Goal: Communication & Community: Participate in discussion

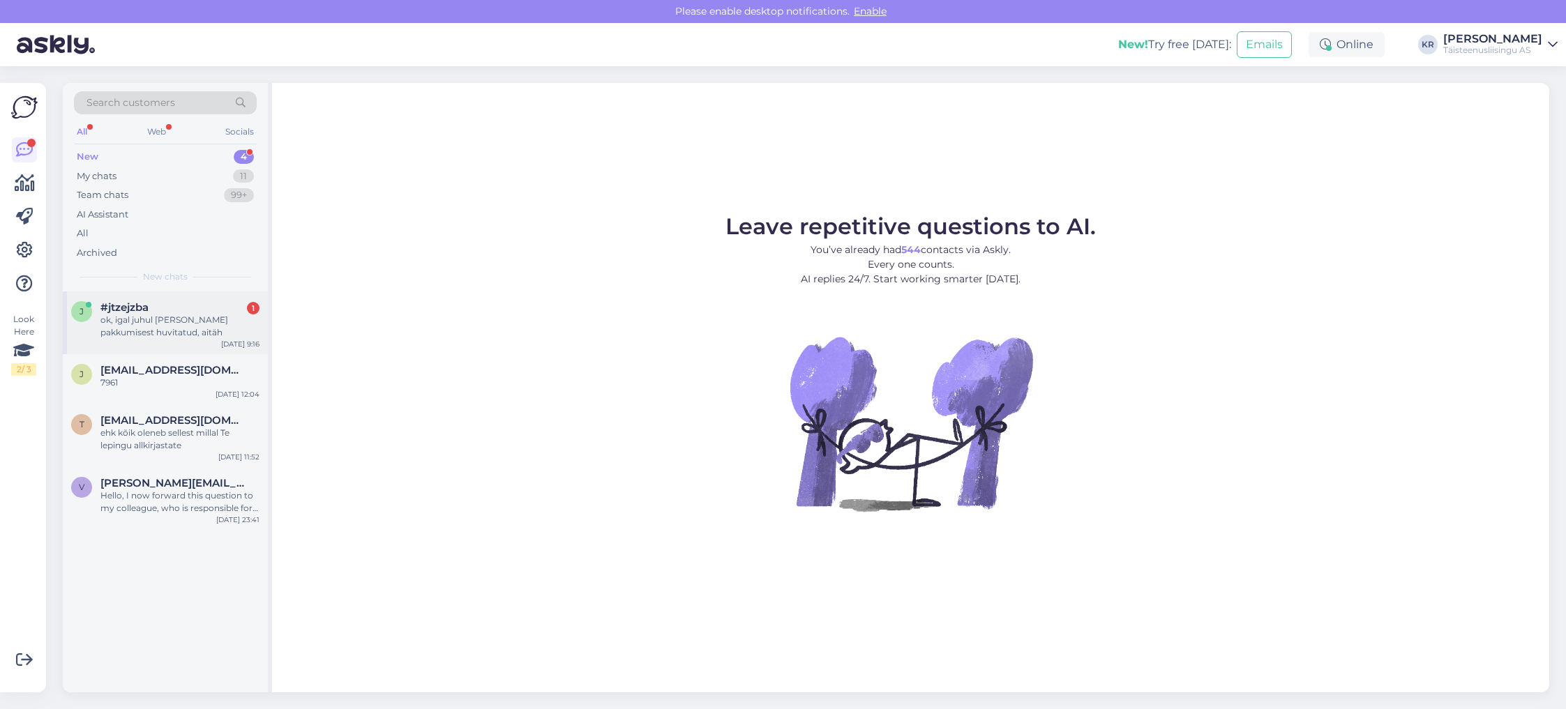
click at [153, 324] on div "ok, igal juhul [PERSON_NAME] pakkumisest huvitatud, aitäh" at bounding box center [179, 326] width 159 height 25
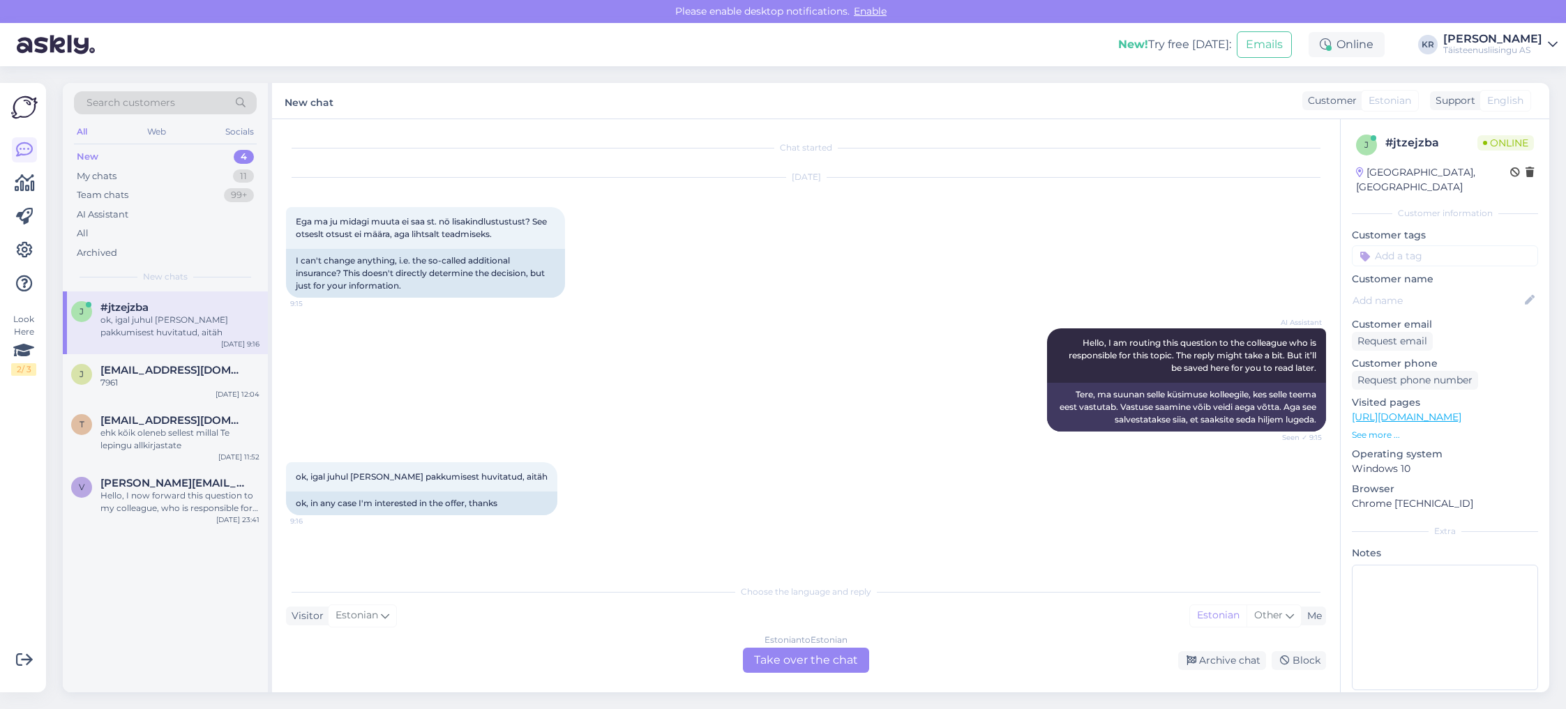
click at [83, 156] on div "New" at bounding box center [88, 157] width 22 height 14
click at [231, 171] on div "My chats 11" at bounding box center [165, 177] width 183 height 20
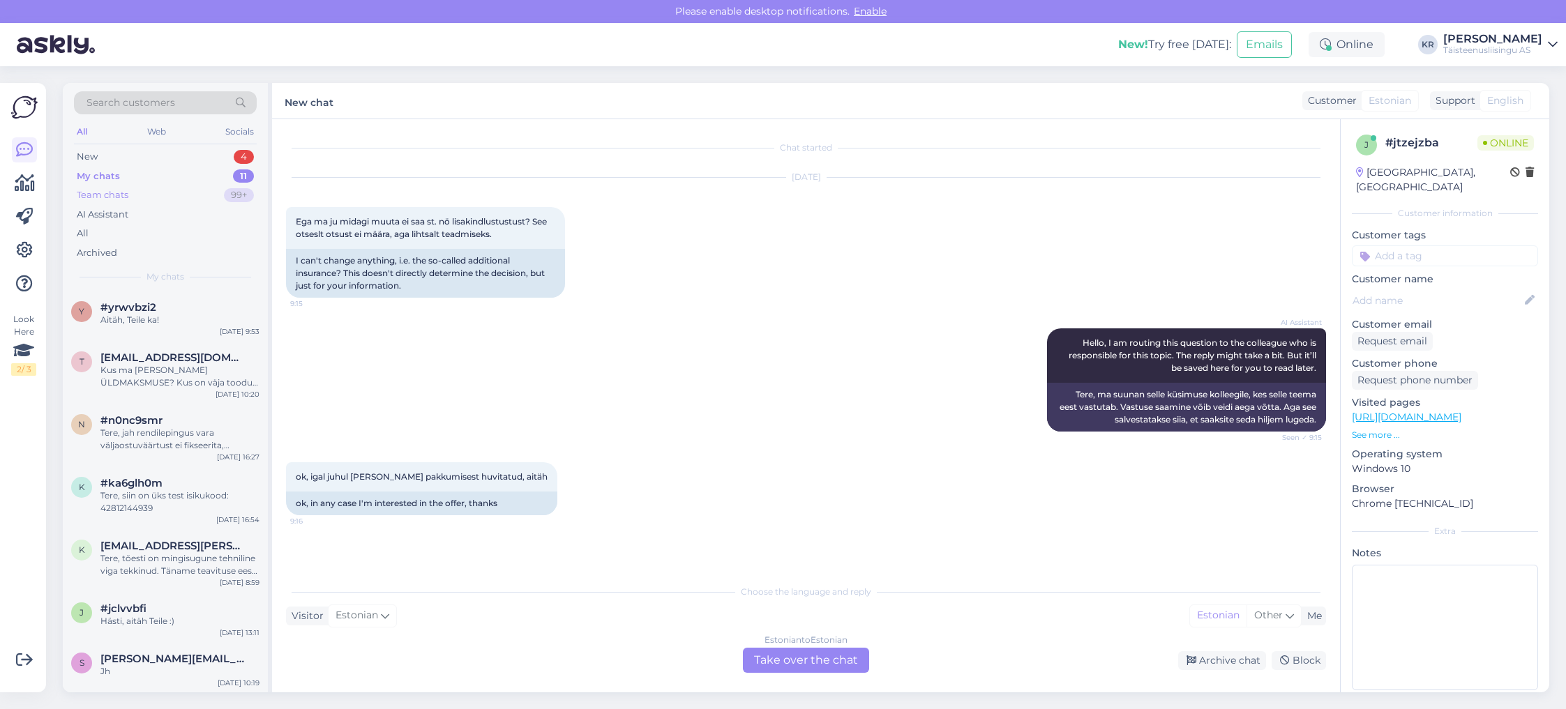
click at [161, 192] on div "Team chats 99+" at bounding box center [165, 195] width 183 height 20
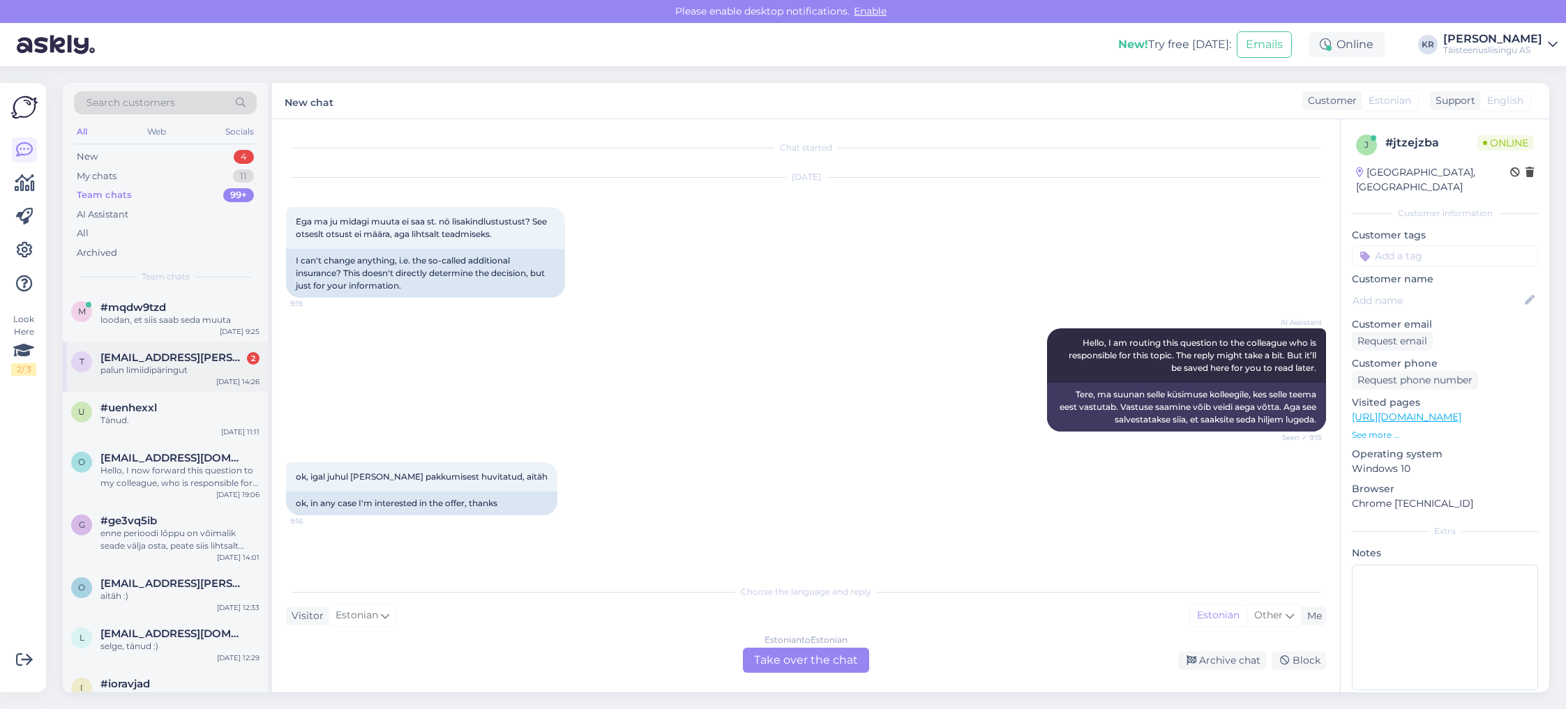
click at [154, 377] on div "t [EMAIL_ADDRESS][PERSON_NAME][DOMAIN_NAME] 2 palun limiidipäringut [DATE] 14:26" at bounding box center [165, 367] width 205 height 50
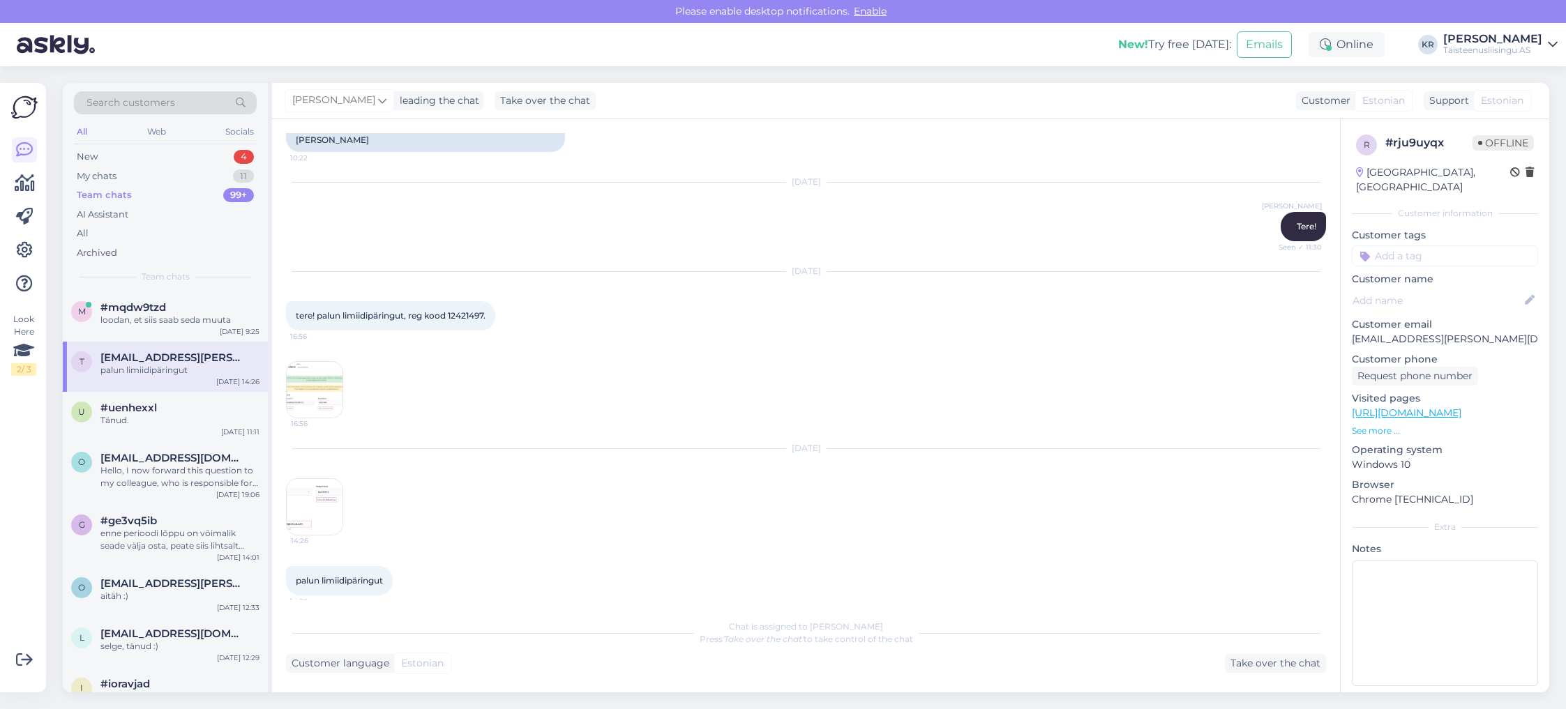
scroll to position [228, 0]
click at [311, 381] on img at bounding box center [315, 391] width 56 height 56
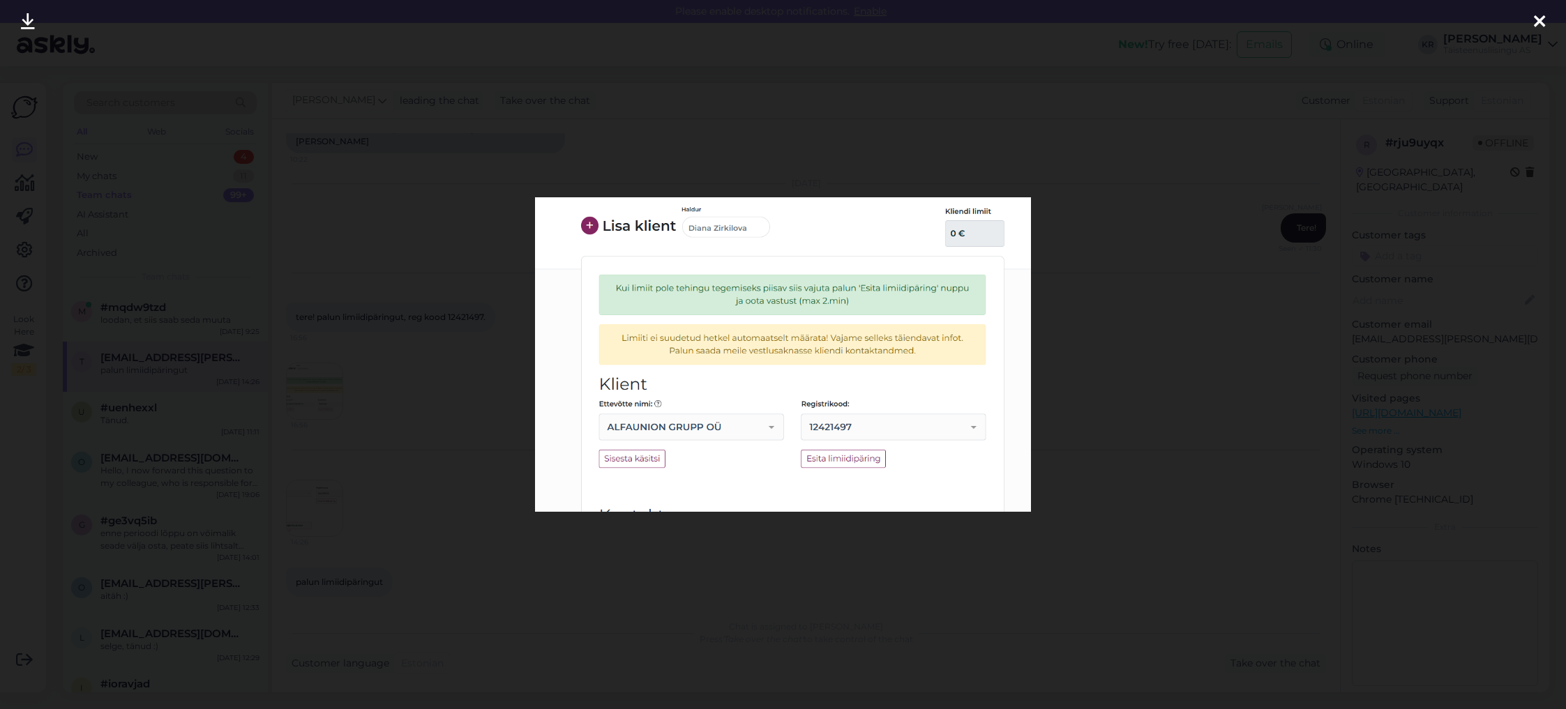
click at [1044, 386] on div at bounding box center [783, 354] width 1566 height 709
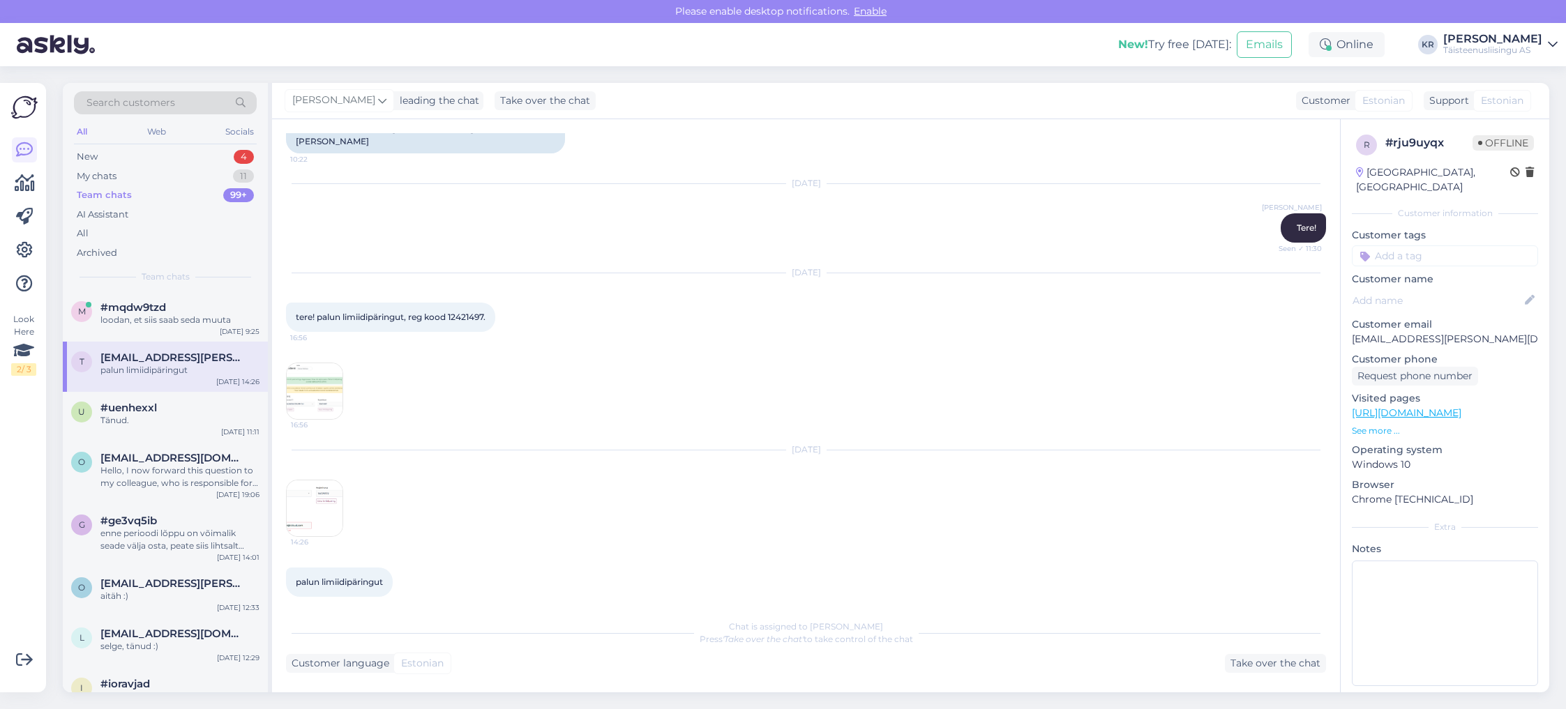
click at [306, 487] on img at bounding box center [315, 508] width 56 height 56
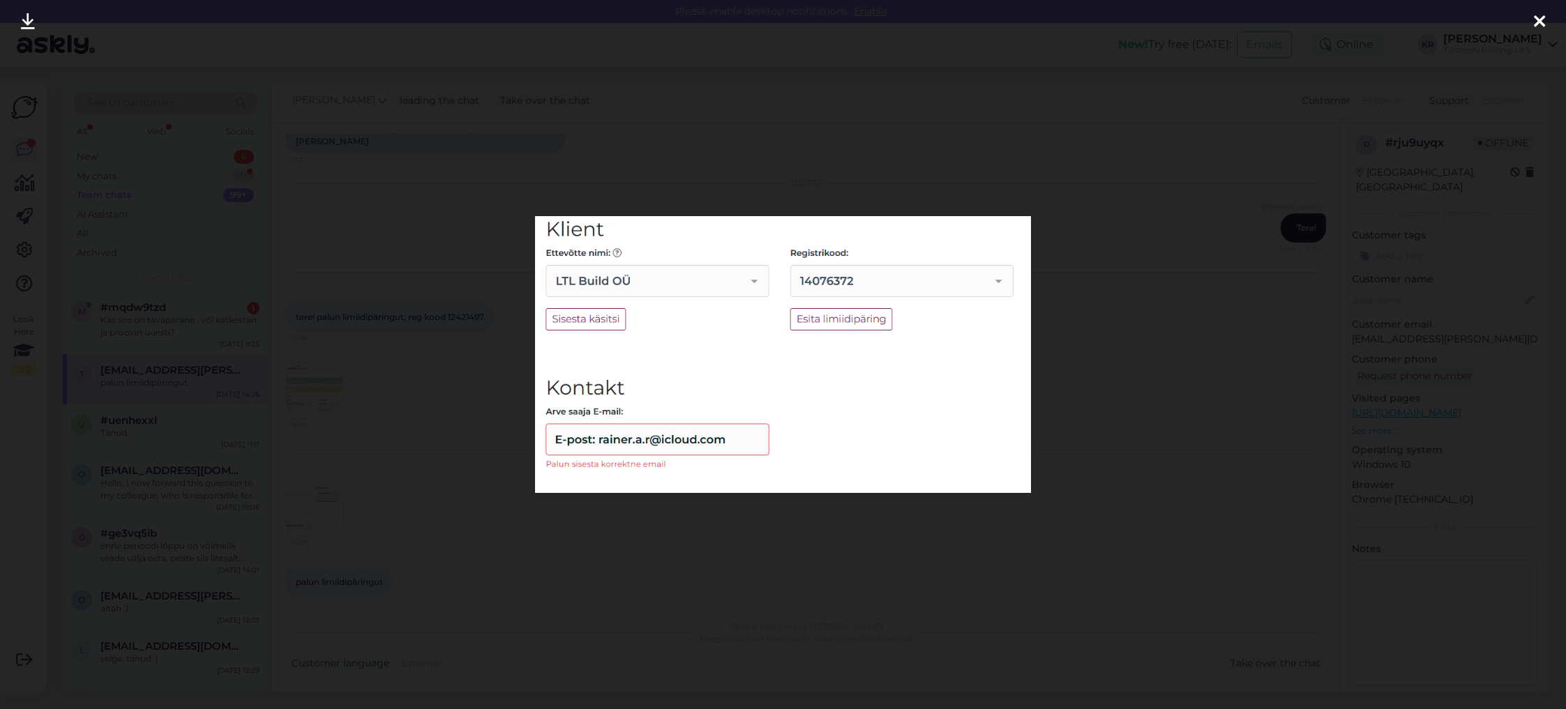
click at [872, 557] on div at bounding box center [783, 354] width 1566 height 709
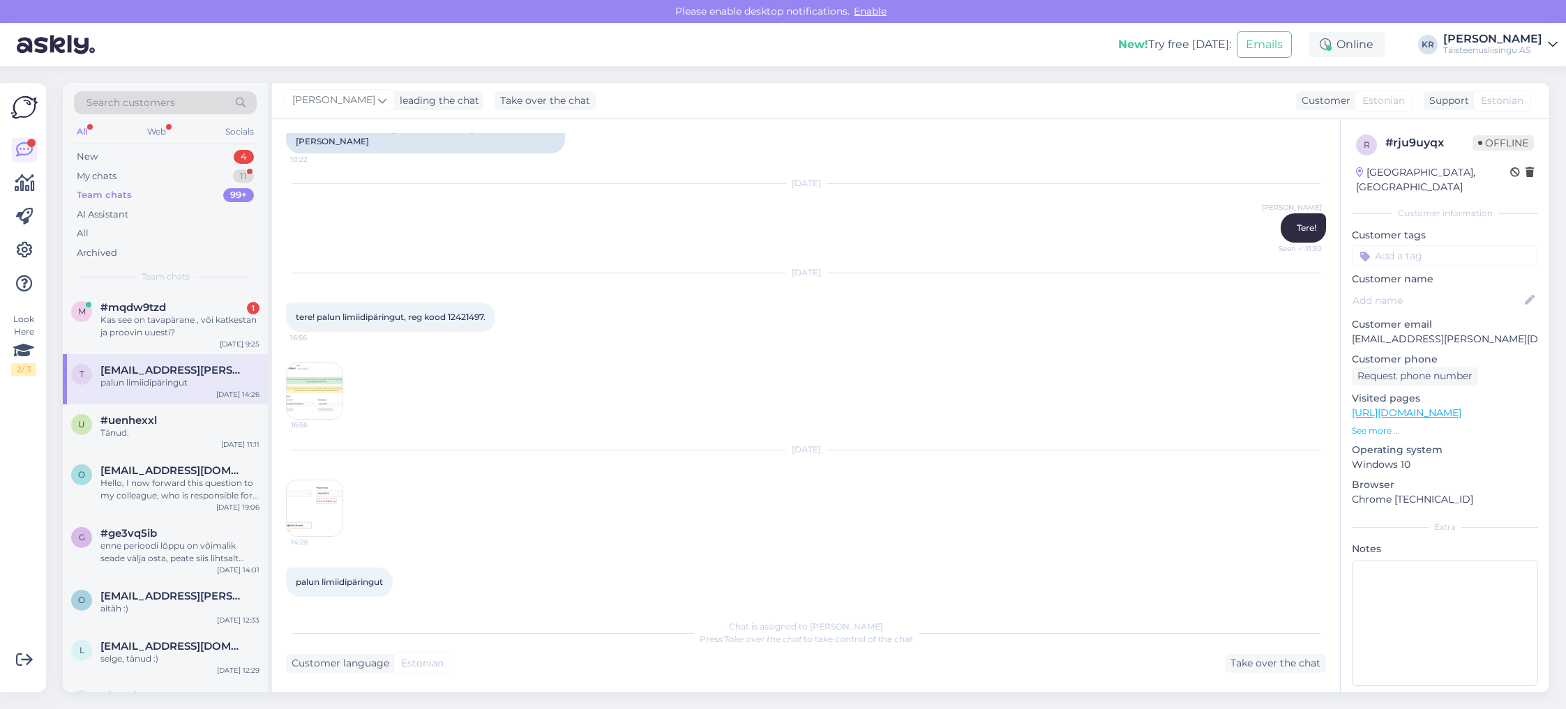
click at [319, 388] on img at bounding box center [315, 391] width 56 height 56
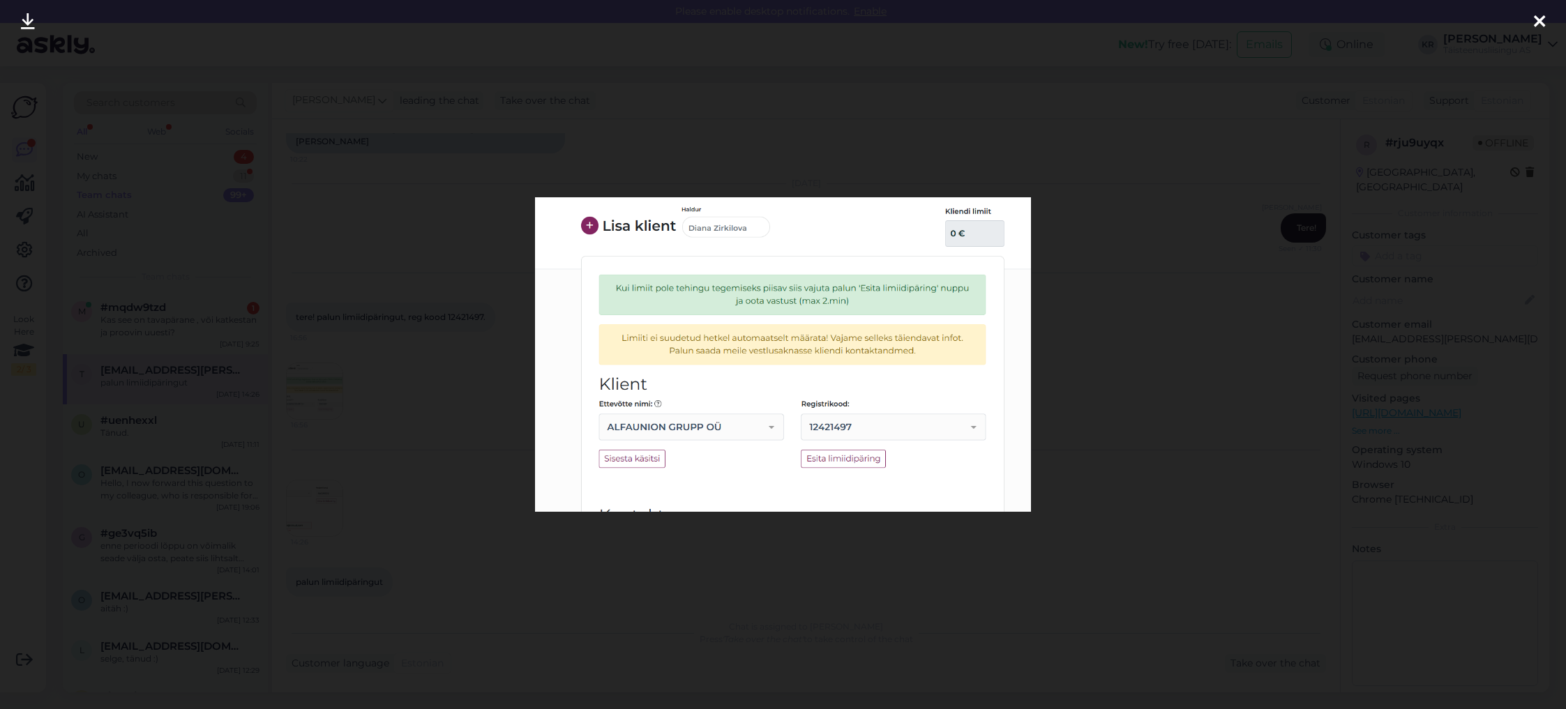
click at [780, 541] on div at bounding box center [783, 354] width 1566 height 709
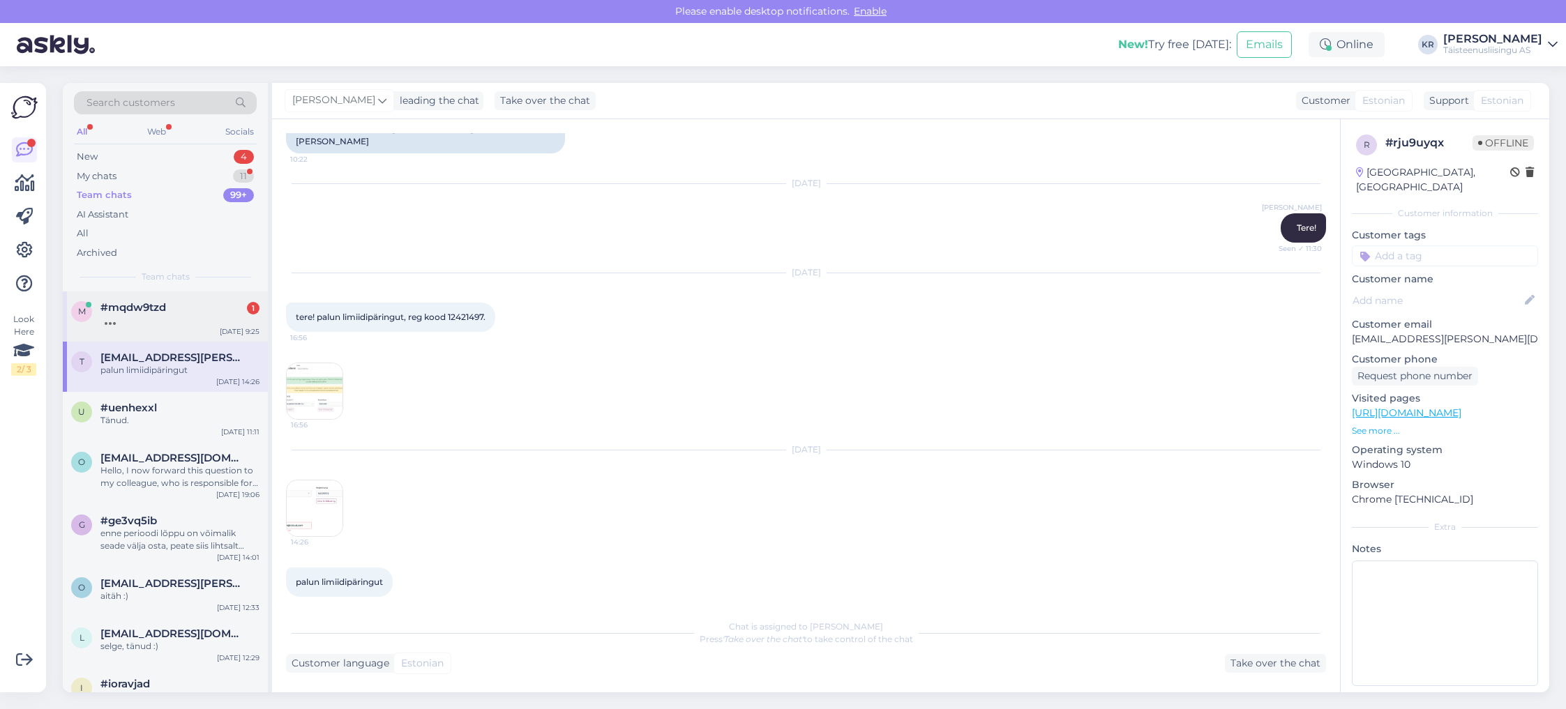
click at [139, 314] on div at bounding box center [179, 320] width 159 height 13
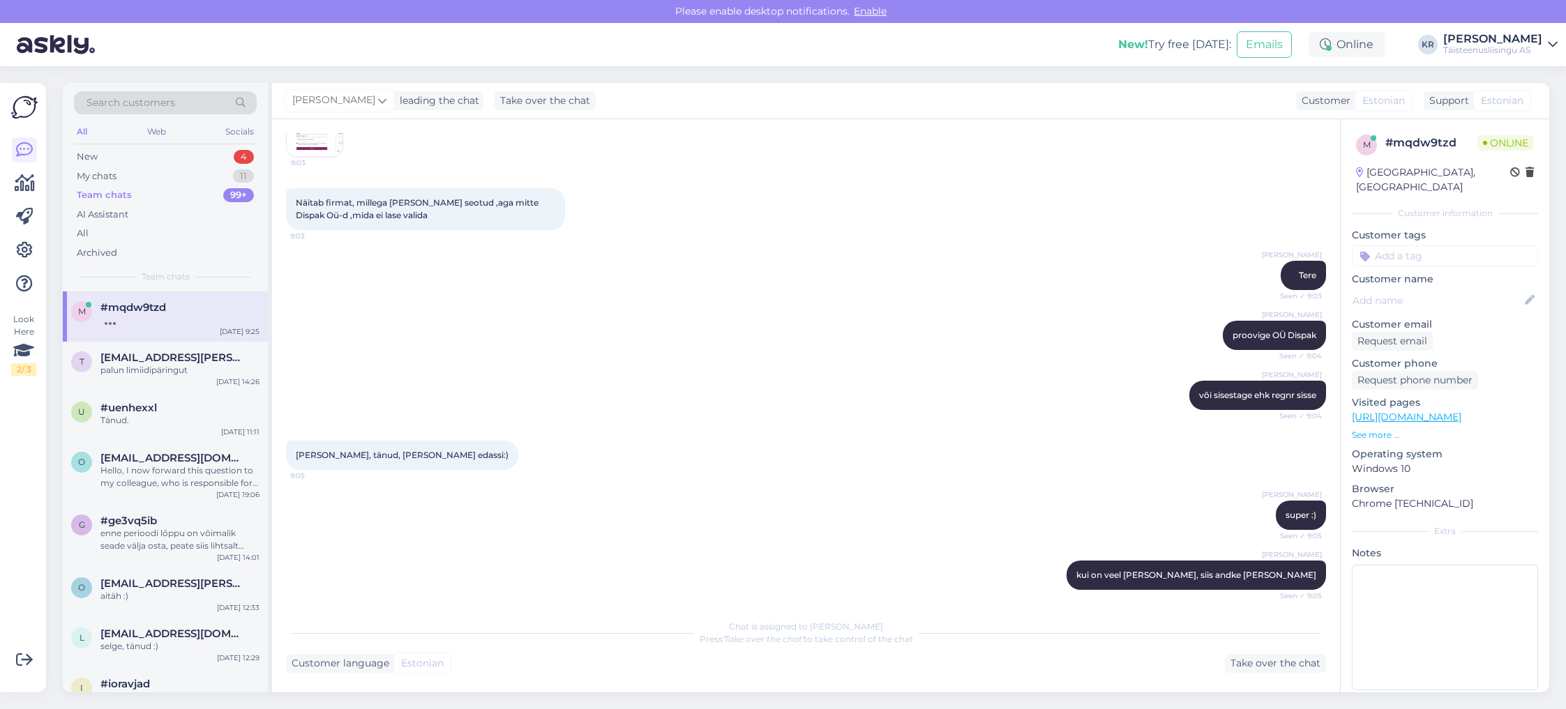
scroll to position [1921, 0]
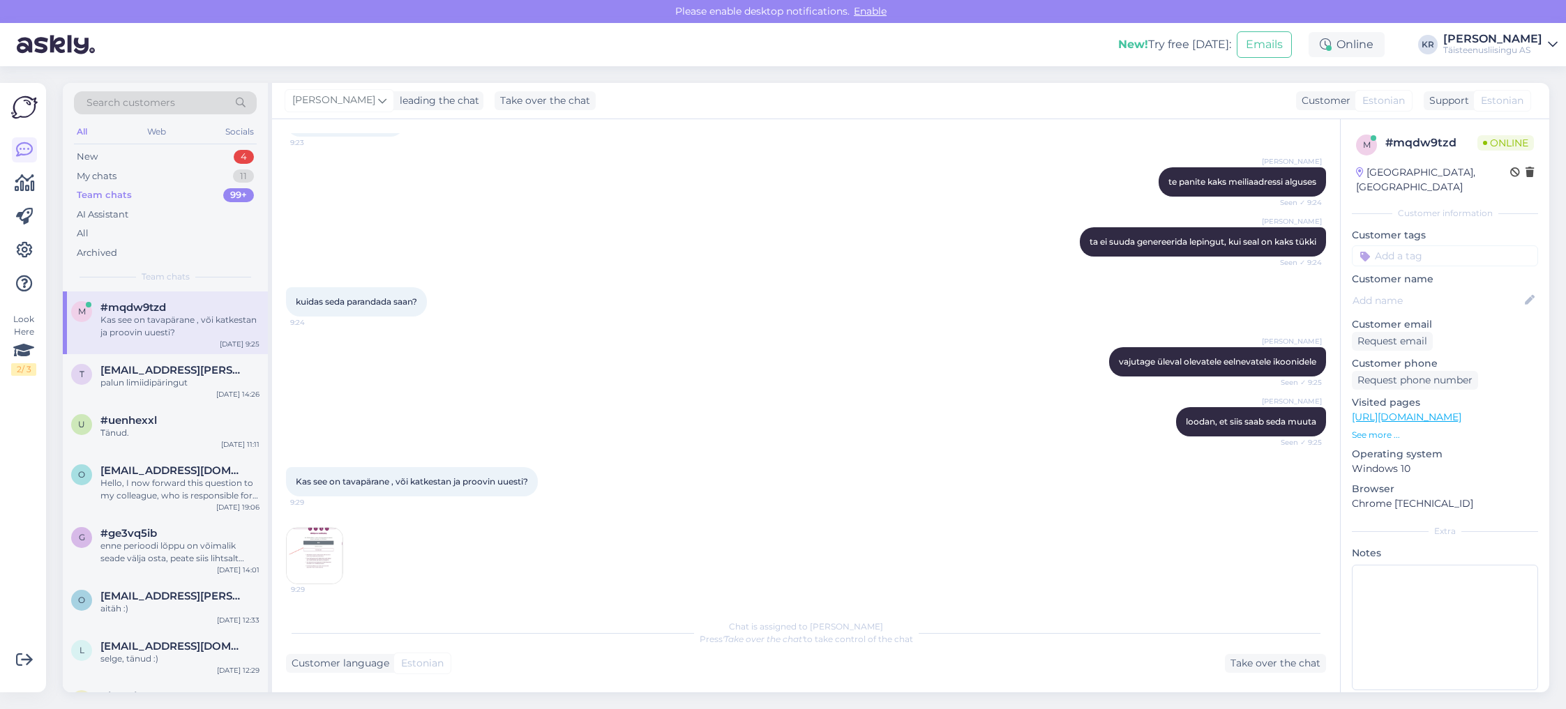
click at [319, 554] on img at bounding box center [315, 556] width 56 height 56
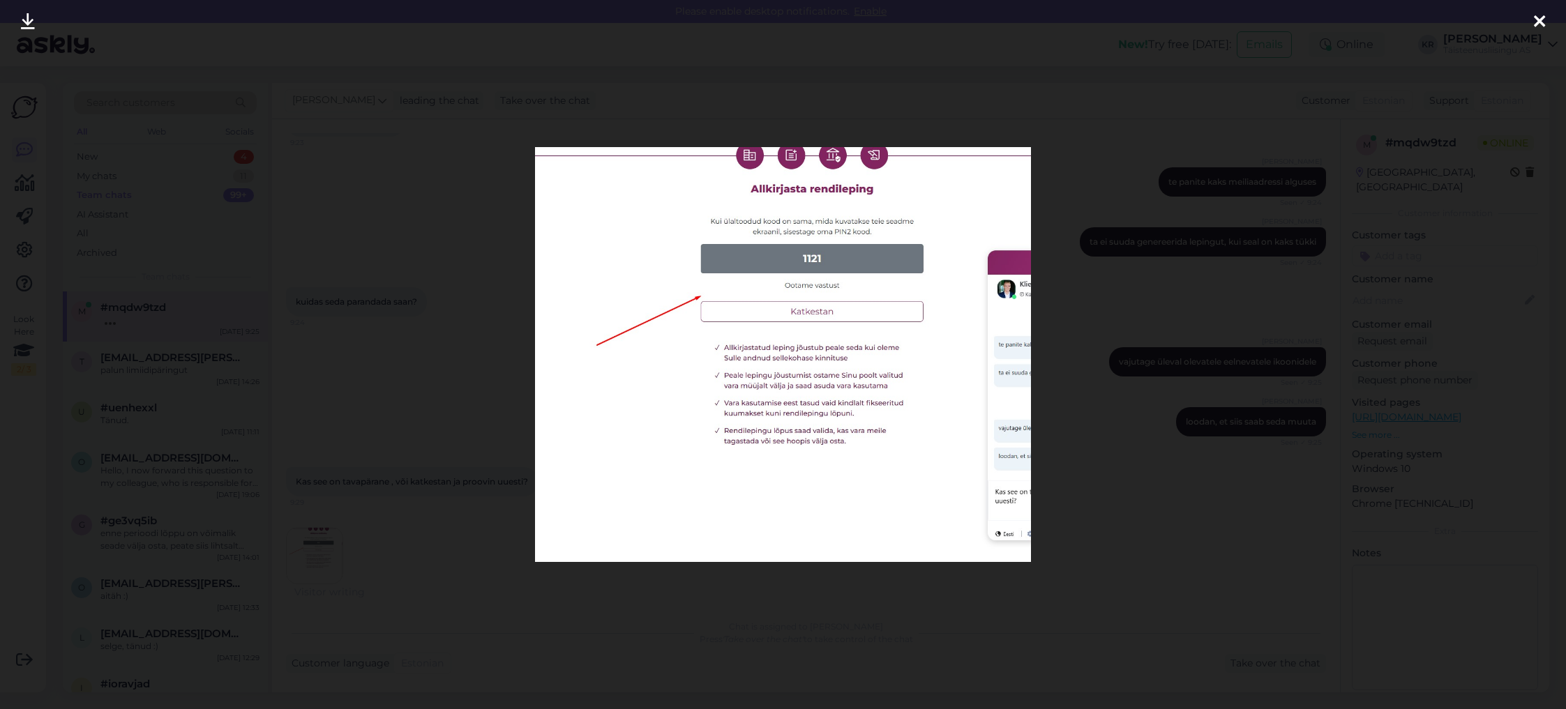
click at [782, 559] on img at bounding box center [783, 354] width 497 height 414
click at [1024, 424] on img at bounding box center [783, 354] width 497 height 414
click at [1125, 420] on div at bounding box center [783, 354] width 1566 height 709
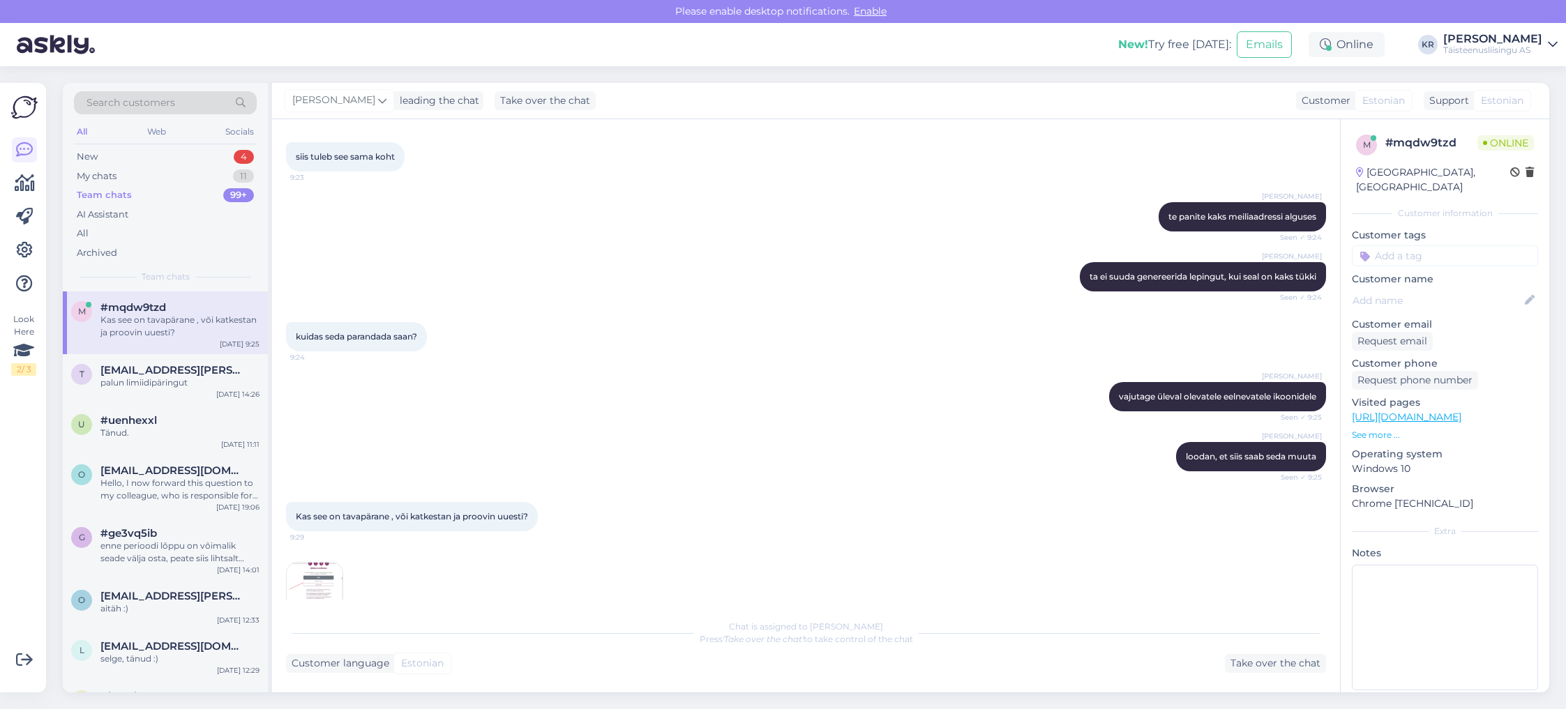
scroll to position [1895, 0]
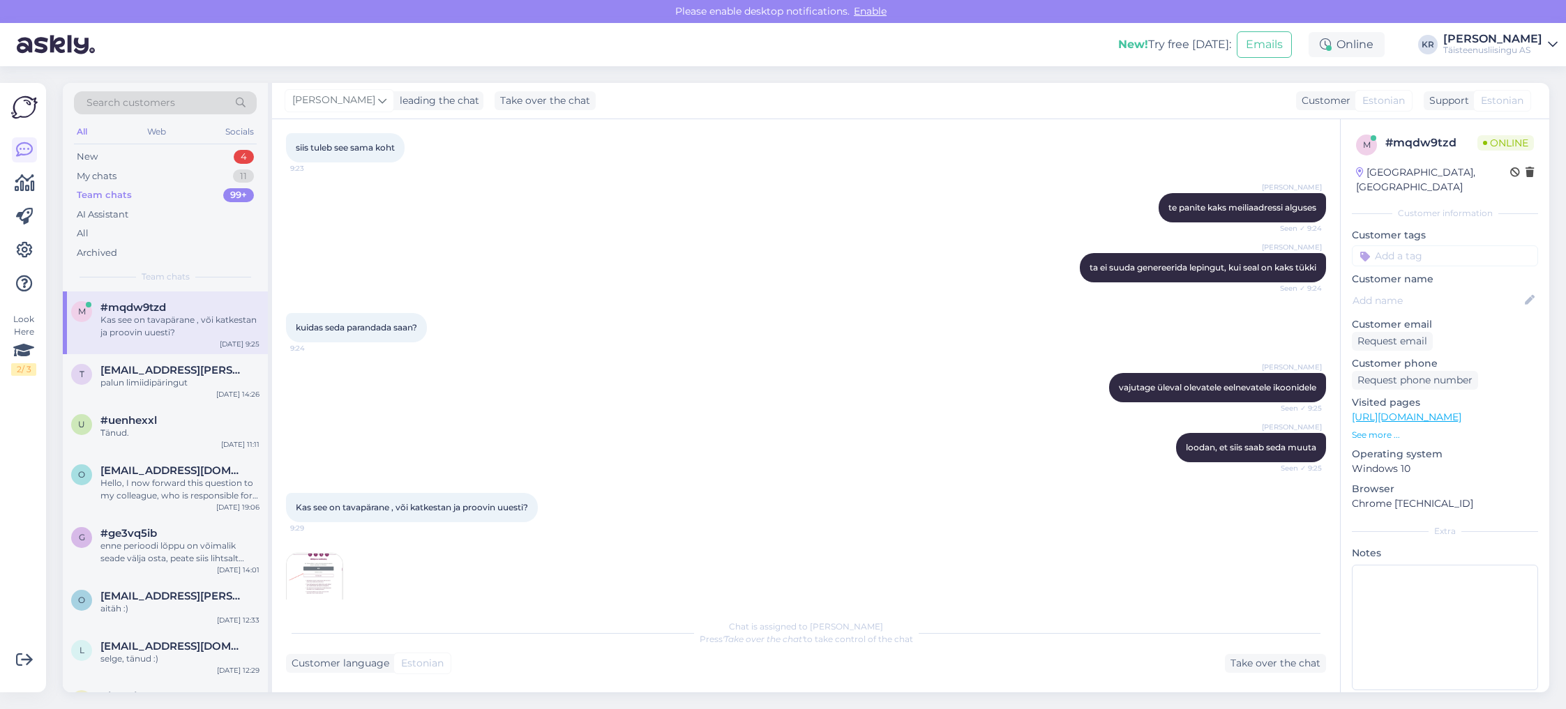
click at [326, 594] on img at bounding box center [315, 582] width 56 height 56
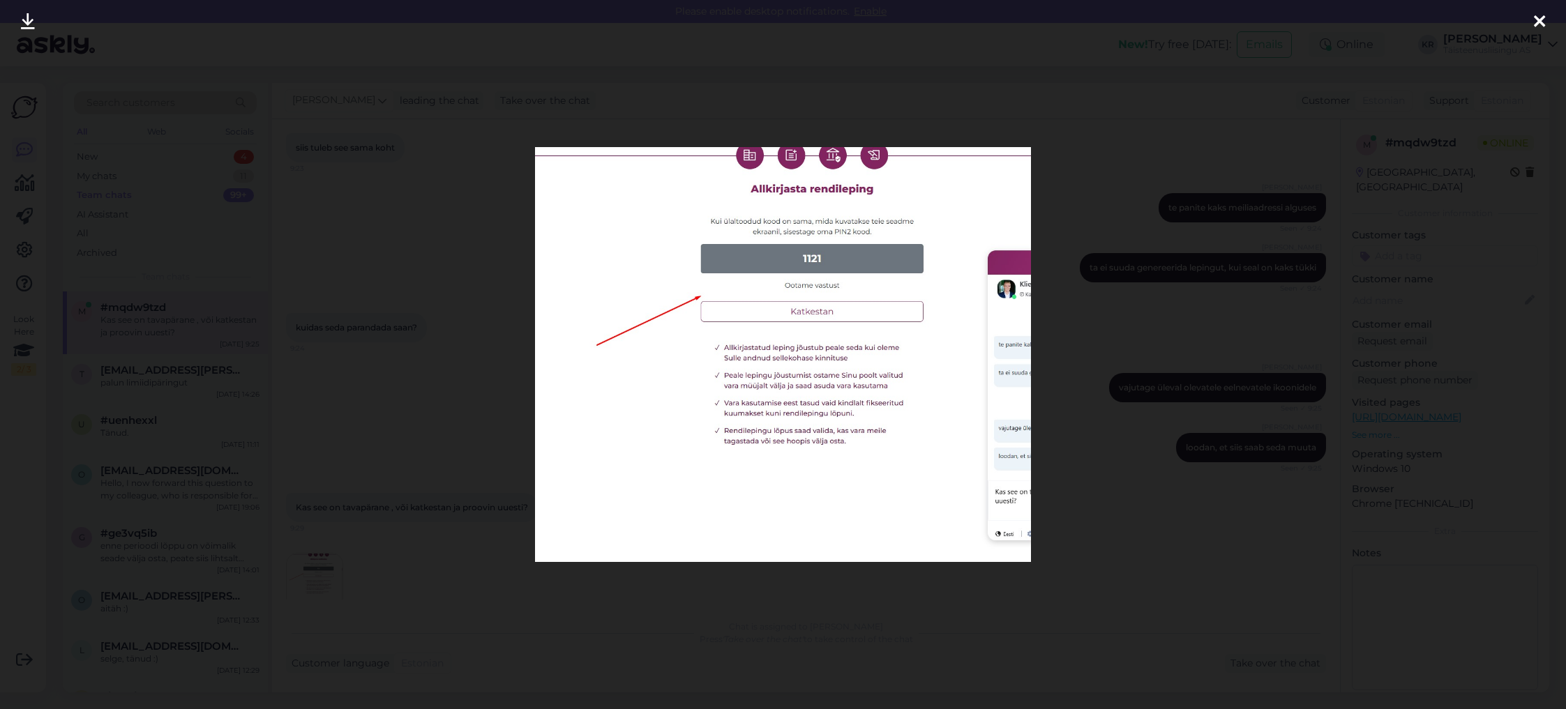
click at [742, 577] on div at bounding box center [783, 354] width 1566 height 709
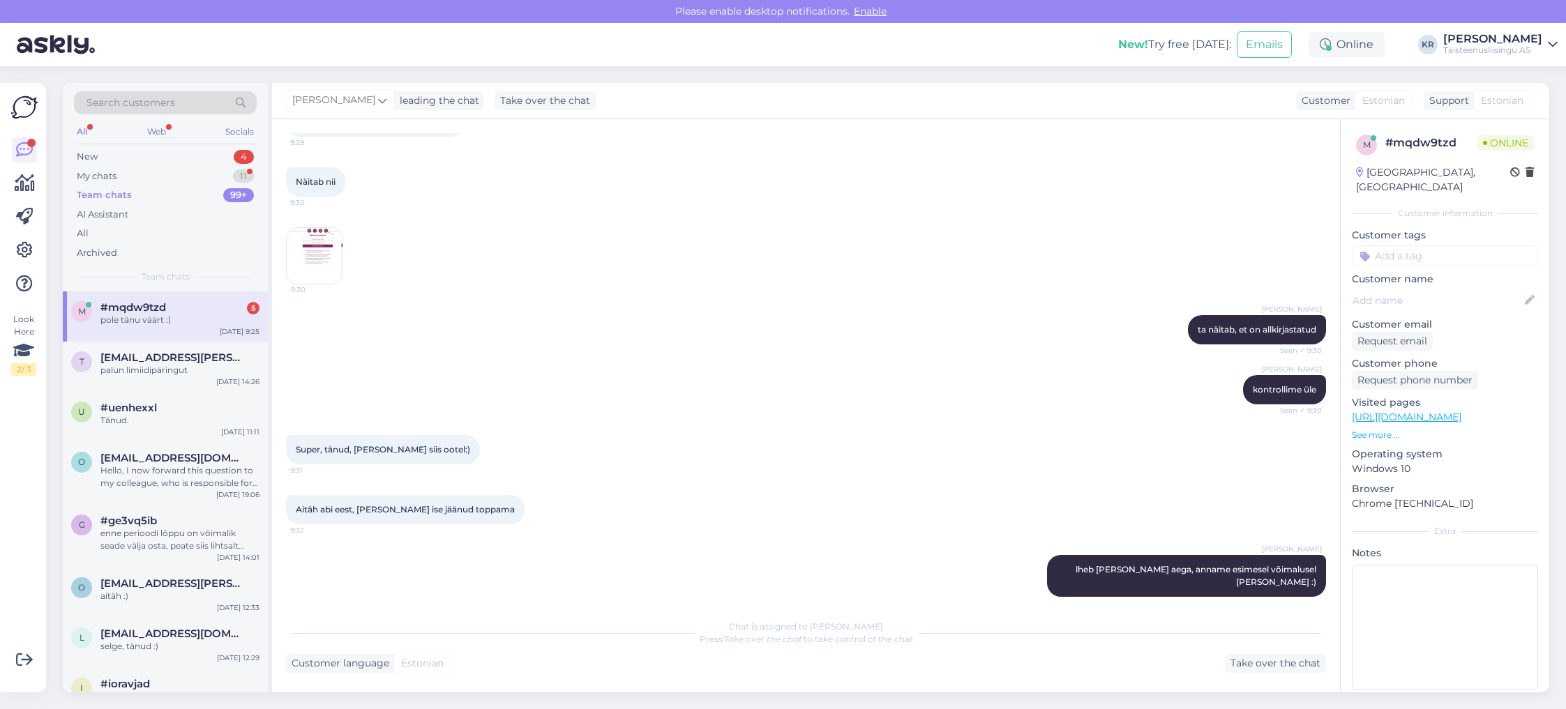
scroll to position [2488, 0]
